Goal: Browse casually

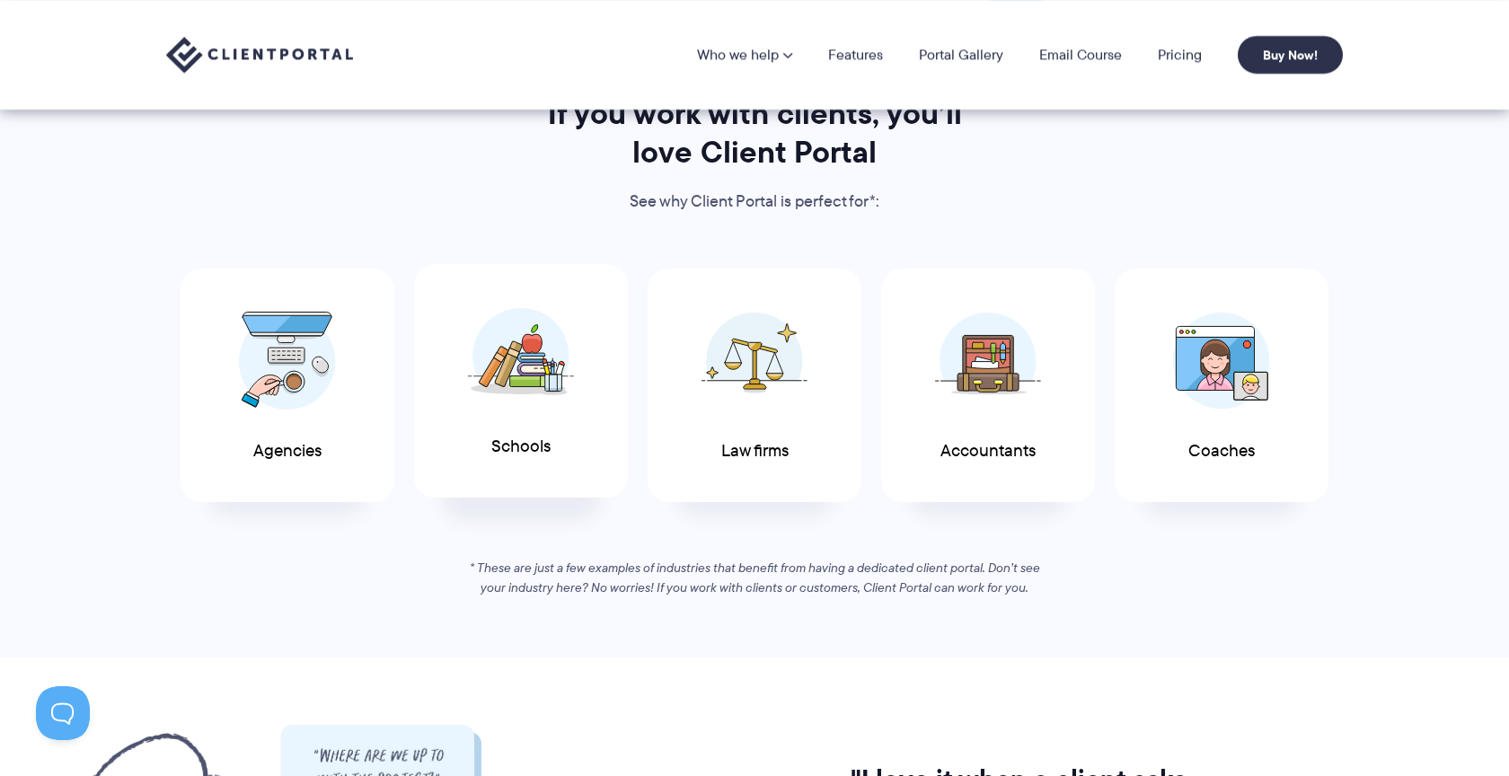
click at [534, 381] on img at bounding box center [521, 356] width 106 height 98
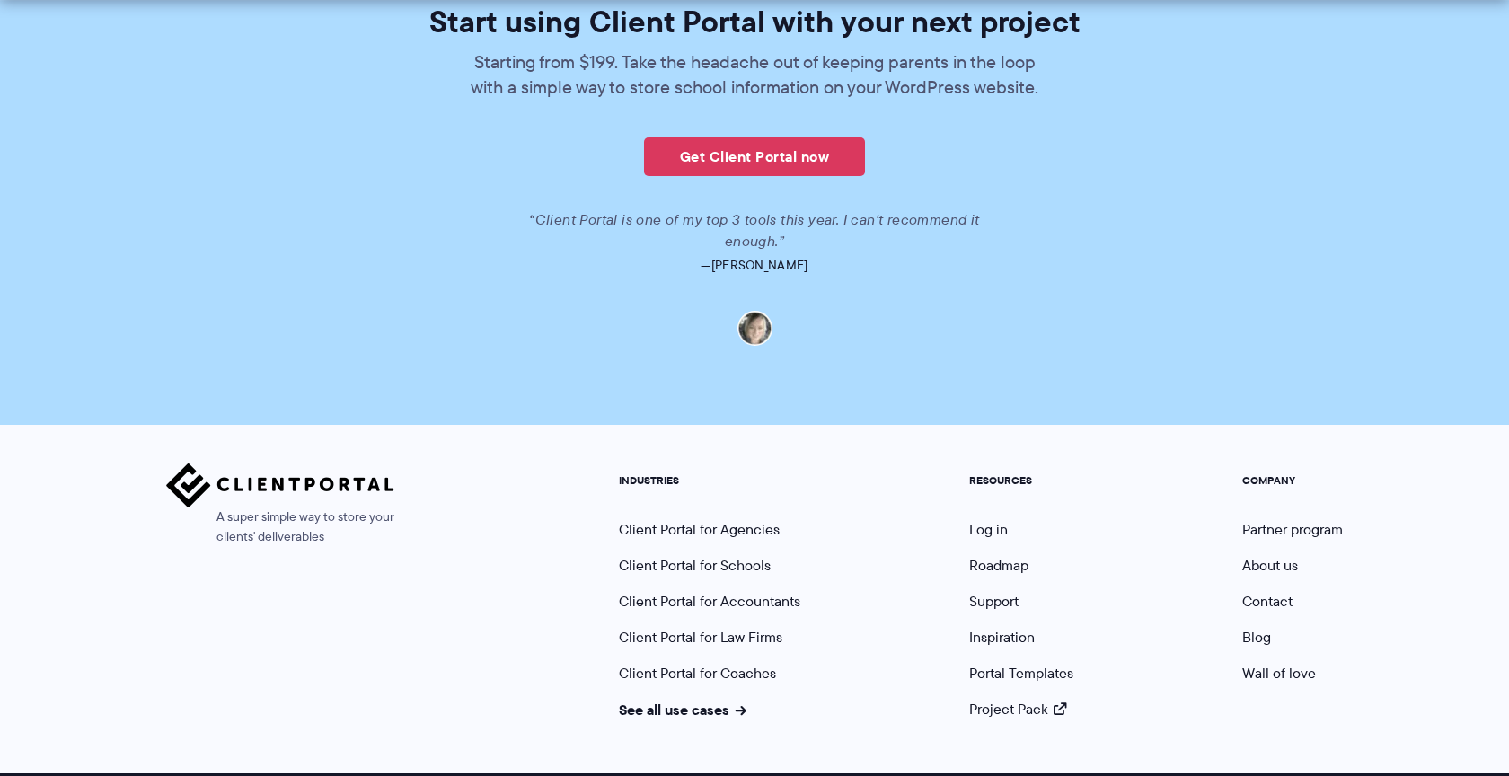
scroll to position [3967, 0]
